Goal: Find specific page/section: Find specific page/section

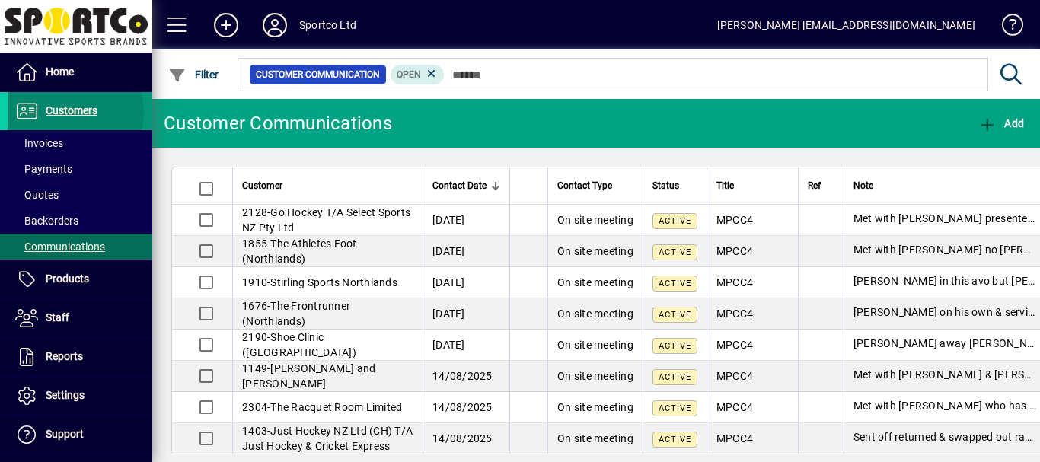
click at [69, 113] on span "Customers" at bounding box center [72, 110] width 52 height 12
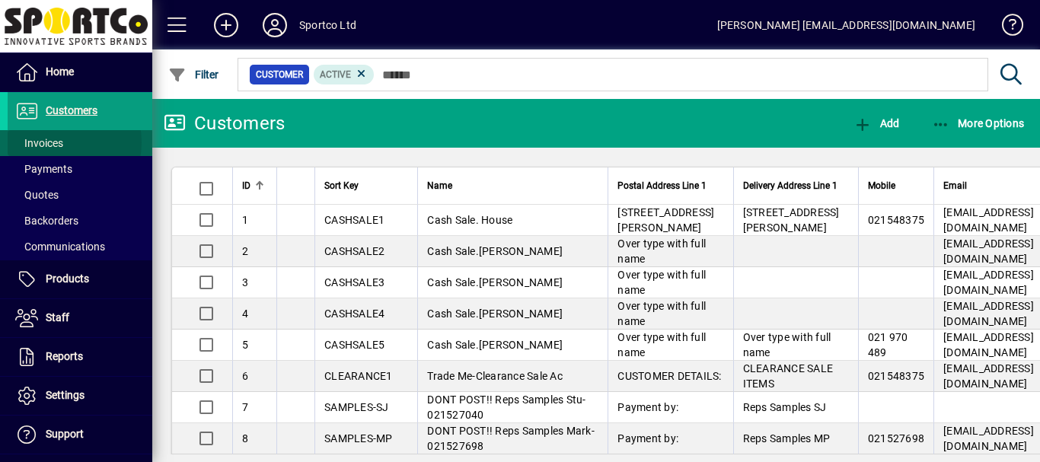
click at [51, 142] on span "Invoices" at bounding box center [39, 143] width 48 height 12
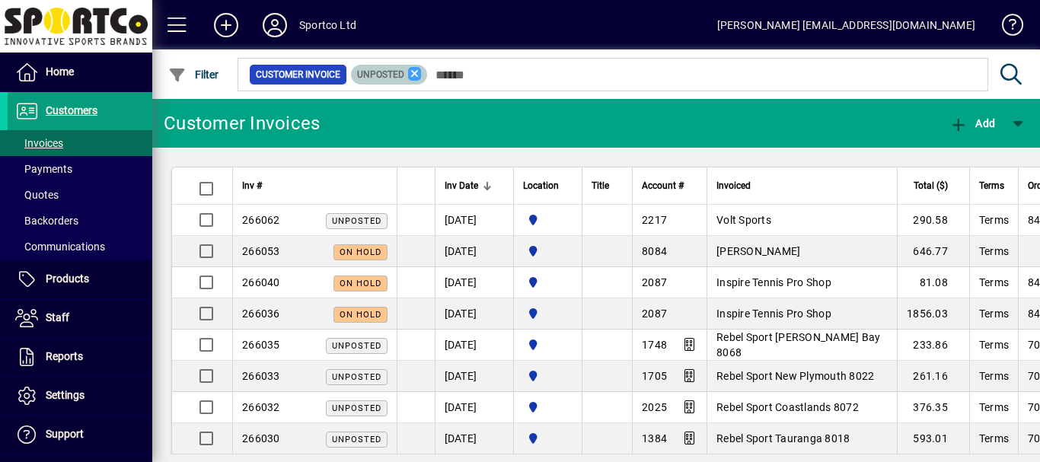
click at [412, 73] on icon at bounding box center [415, 74] width 14 height 14
